Goal: Task Accomplishment & Management: Use online tool/utility

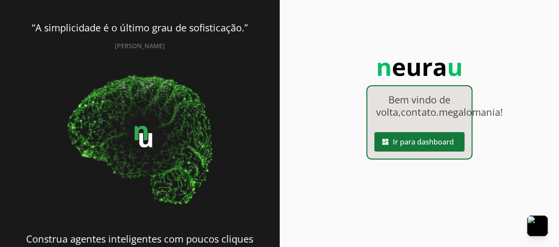
click at [420, 152] on span at bounding box center [419, 141] width 90 height 21
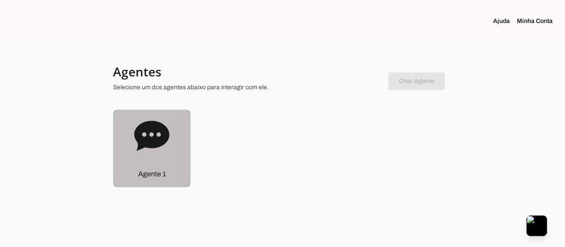
click at [150, 139] on icon at bounding box center [151, 136] width 35 height 30
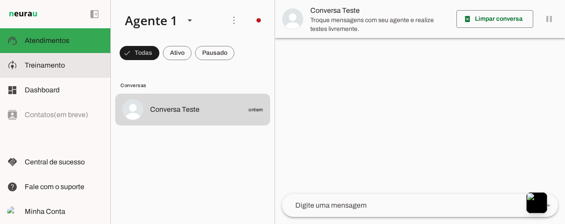
click at [41, 65] on span "Treinamento" at bounding box center [45, 65] width 40 height 8
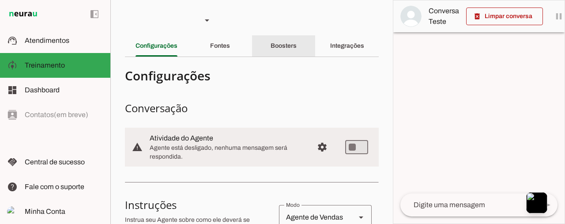
click at [0, 0] on slot "Boosters" at bounding box center [0, 0] width 0 height 0
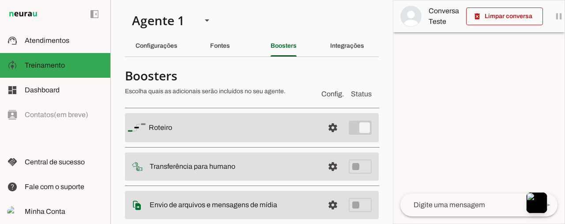
scroll to position [139, 0]
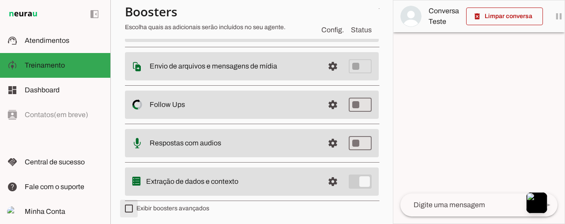
type md-checkbox "on"
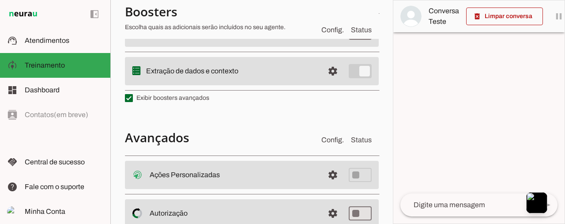
scroll to position [315, 0]
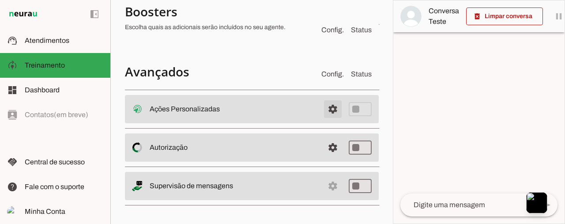
click at [325, 102] on span at bounding box center [332, 109] width 21 height 21
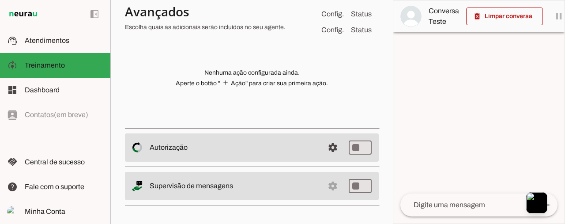
scroll to position [382, 0]
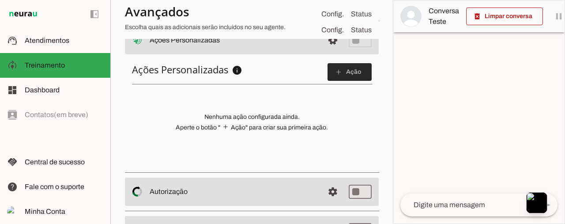
click at [345, 70] on span at bounding box center [350, 71] width 44 height 21
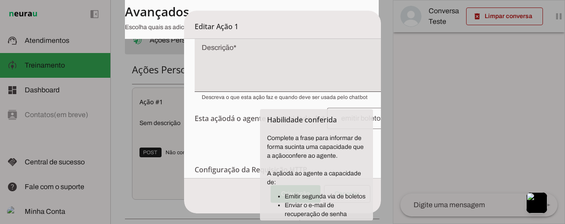
scroll to position [177, 0]
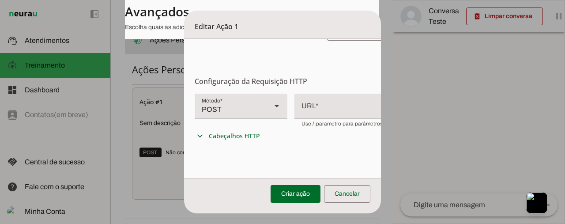
click at [275, 106] on polygon at bounding box center [277, 106] width 4 height 2
click at [315, 65] on form "Configurações Gerais Configuração da Ação Configure o nome e a descrição para a…" at bounding box center [316, 101] width 265 height 478
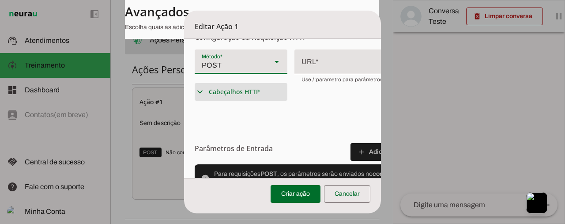
click at [206, 94] on summary "expand_more Cabeçalhos HTTP" at bounding box center [241, 92] width 93 height 18
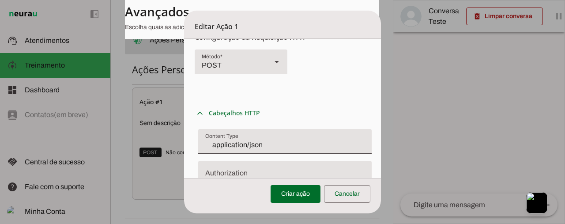
scroll to position [265, 0]
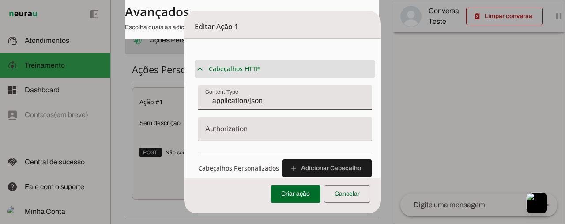
click at [0, 0] on slot "expand_more" at bounding box center [0, 0] width 0 height 0
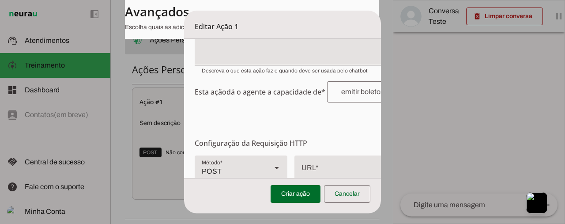
scroll to position [117, 0]
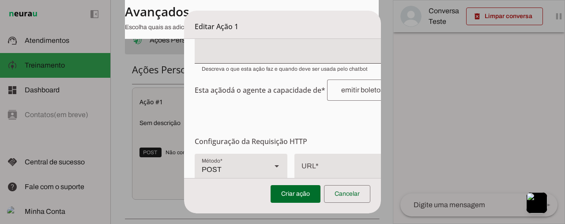
click at [336, 209] on div "Criar ação Cancelar" at bounding box center [282, 195] width 197 height 35
click at [337, 200] on span at bounding box center [347, 193] width 46 height 21
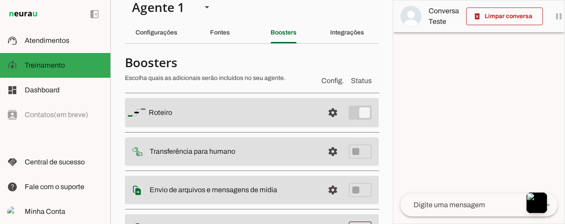
scroll to position [0, 0]
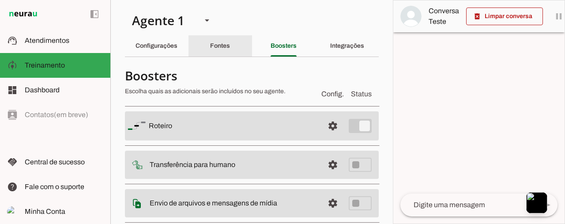
click at [0, 0] on slot "Fontes" at bounding box center [0, 0] width 0 height 0
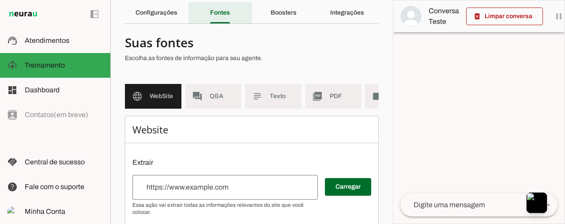
scroll to position [44, 0]
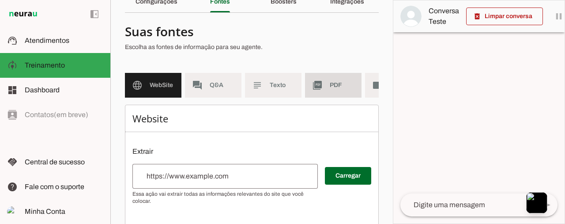
click at [352, 76] on md-item "picture_as_pdf PDF" at bounding box center [333, 85] width 57 height 25
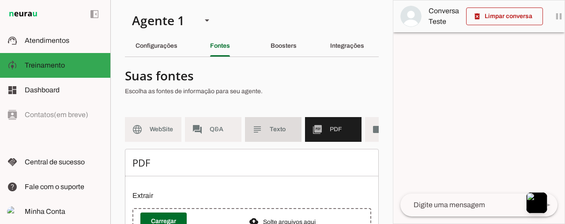
click at [275, 139] on md-item "subject Texto" at bounding box center [273, 129] width 57 height 25
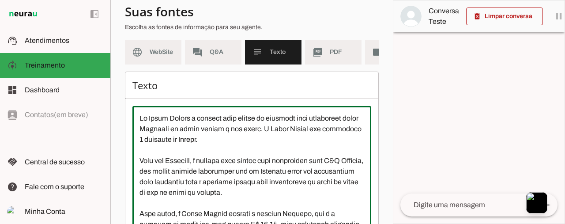
scroll to position [64, 0]
